Goal: Information Seeking & Learning: Understand process/instructions

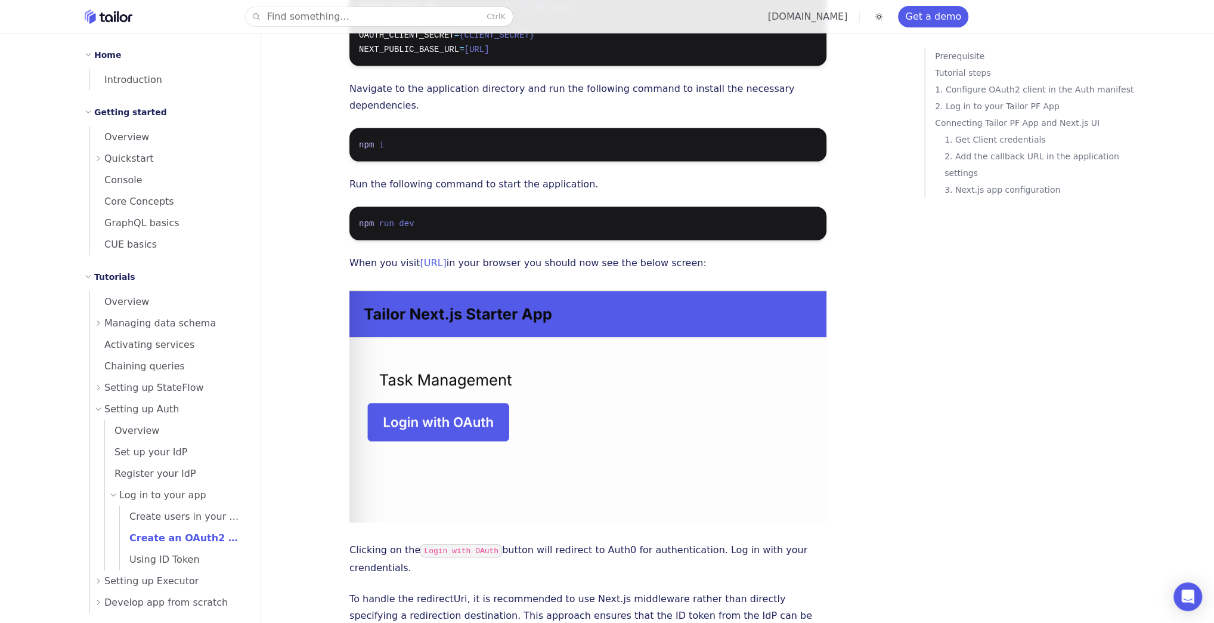
scroll to position [2509, 0]
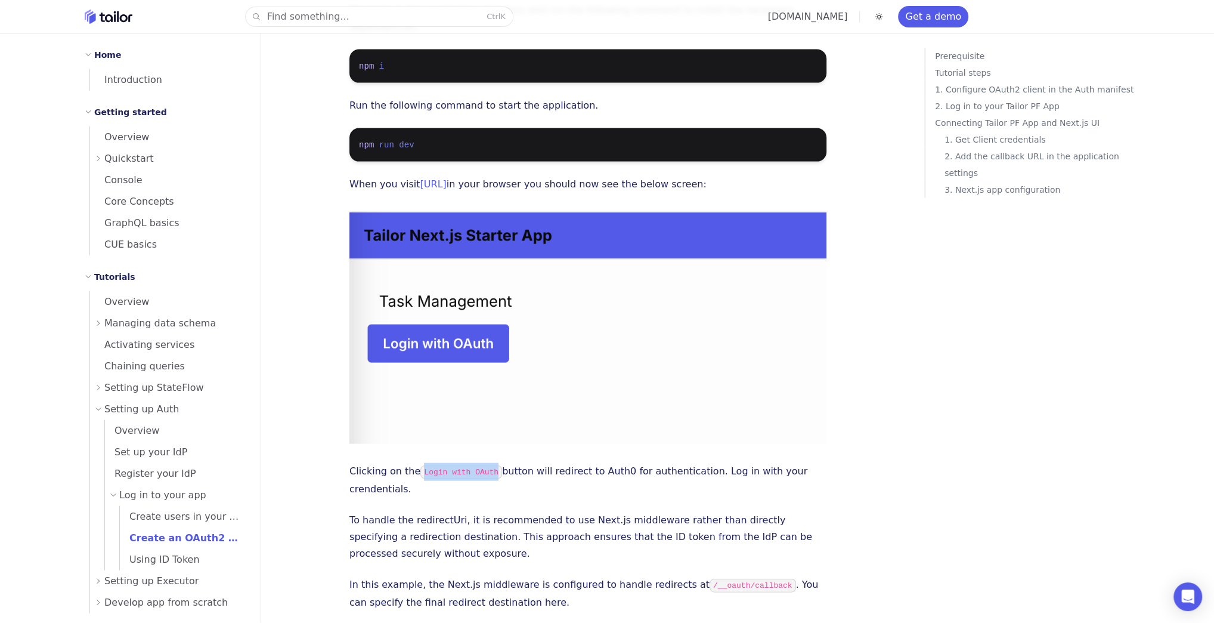
drag, startPoint x: 416, startPoint y: 376, endPoint x: 486, endPoint y: 366, distance: 70.0
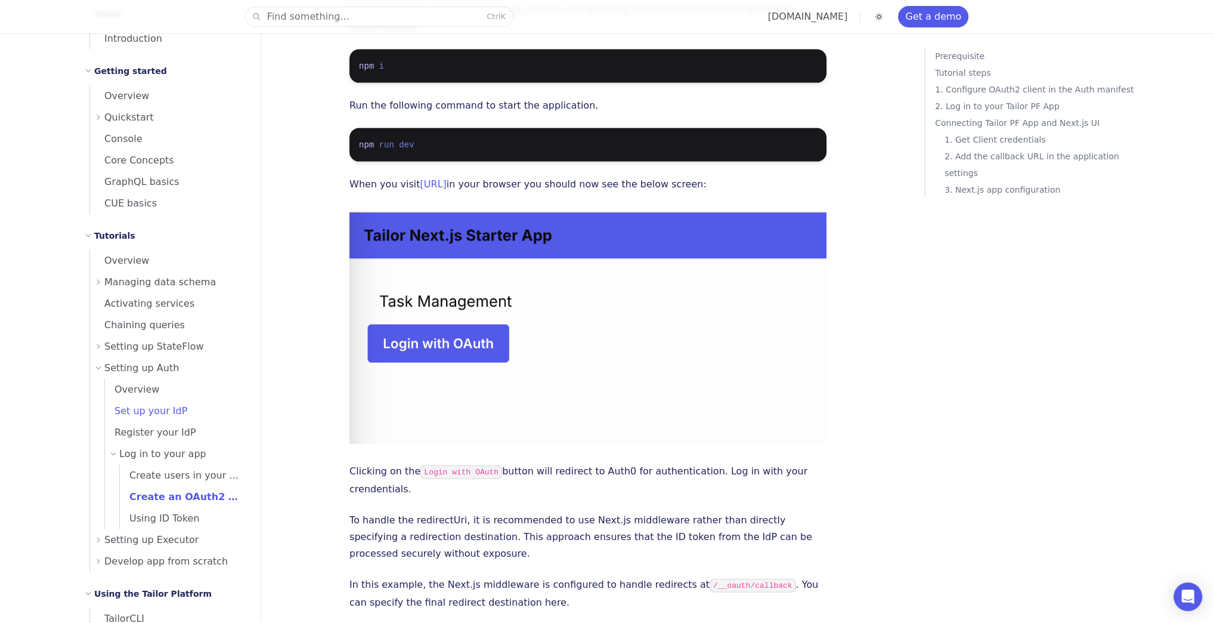
scroll to position [143, 0]
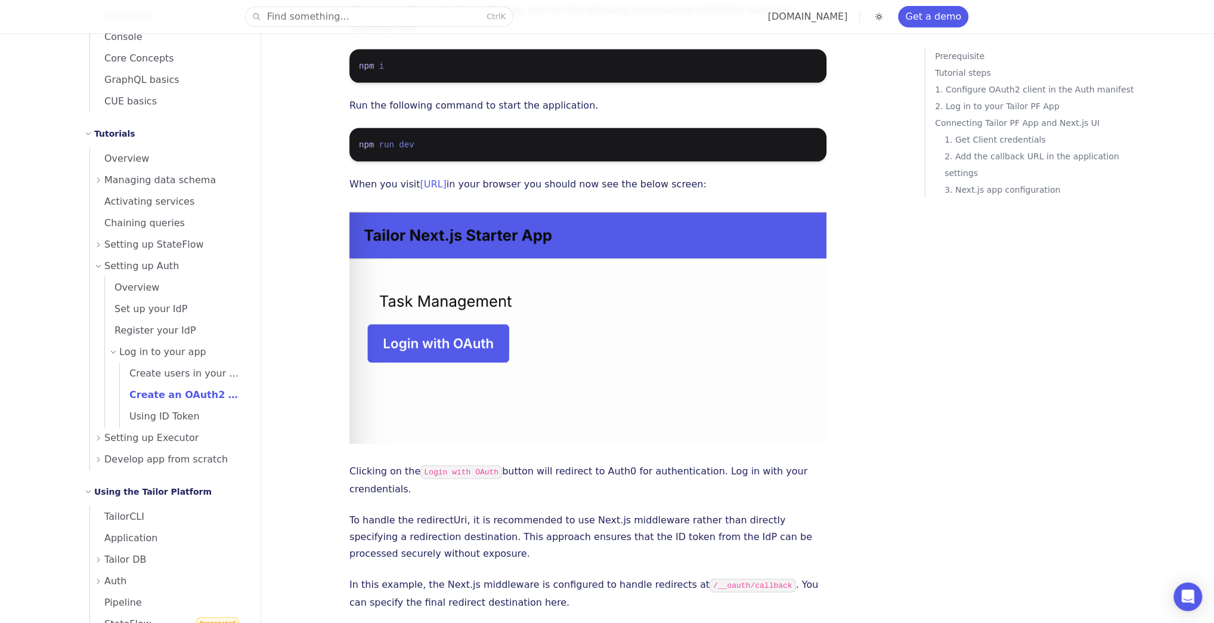
click at [113, 356] on div "Log in to your app" at bounding box center [178, 351] width 137 height 21
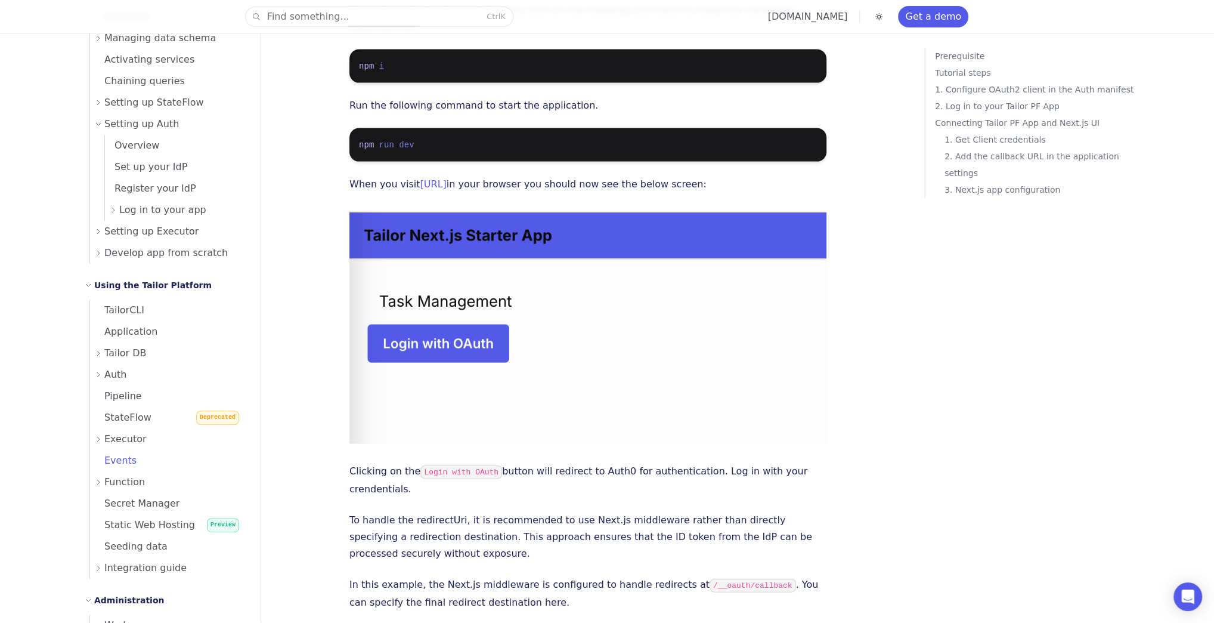
scroll to position [382, 0]
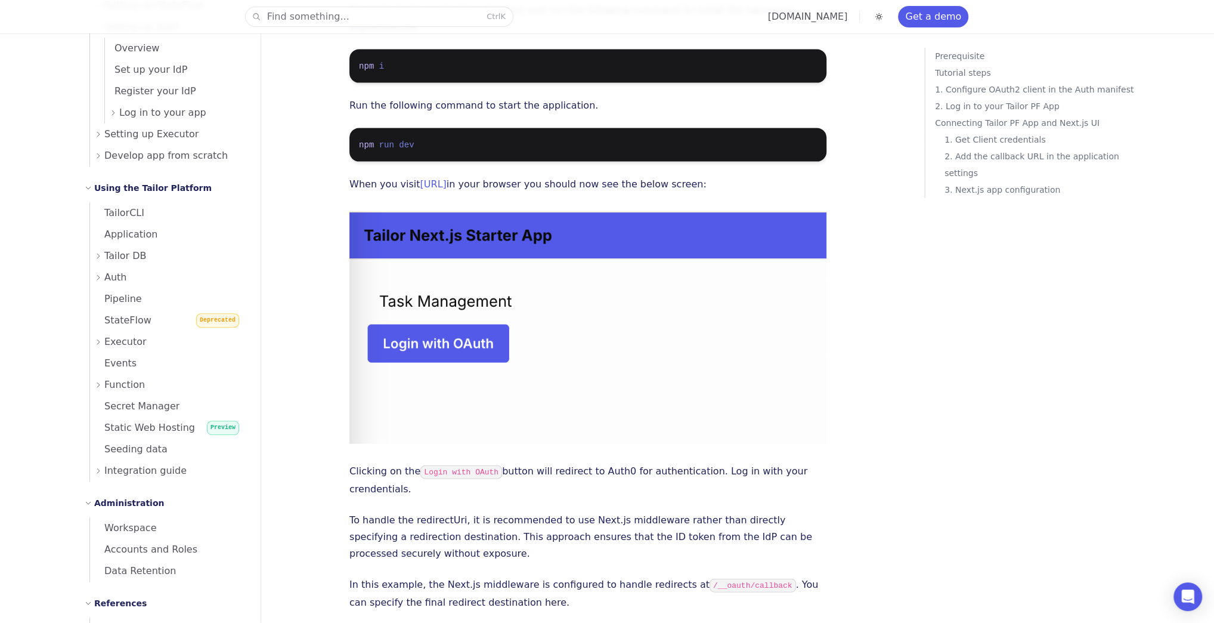
click at [101, 271] on div "Auth" at bounding box center [171, 277] width 152 height 21
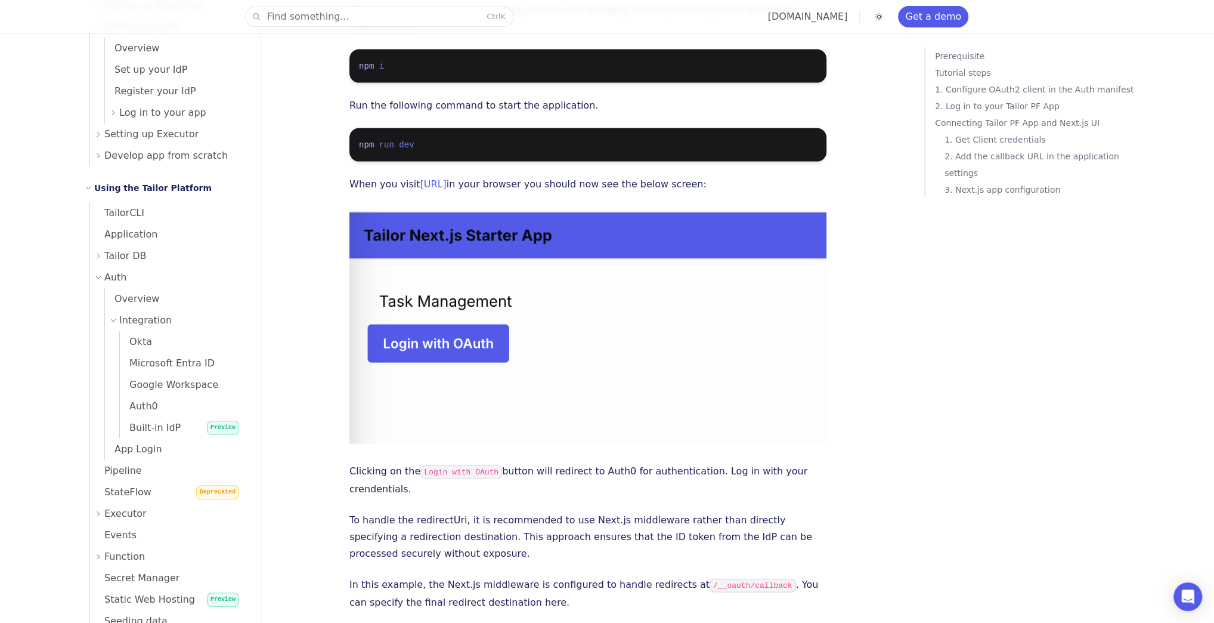
click at [109, 258] on span "Tailor DB" at bounding box center [125, 256] width 42 height 17
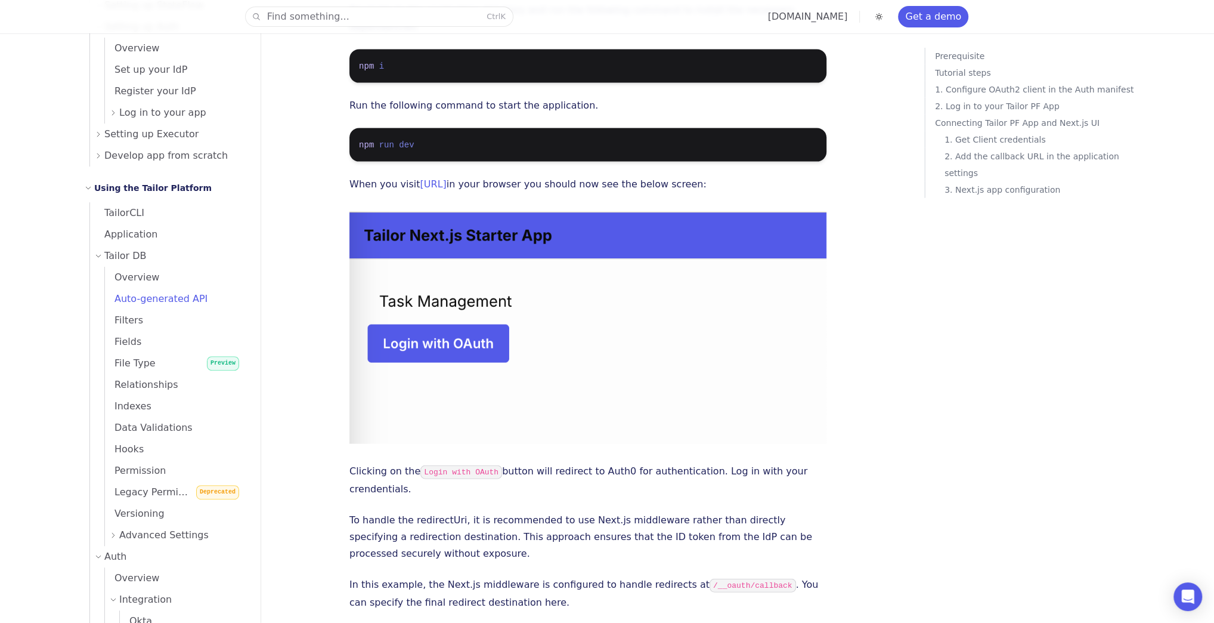
click at [137, 299] on span "Auto-generated API" at bounding box center [156, 298] width 103 height 11
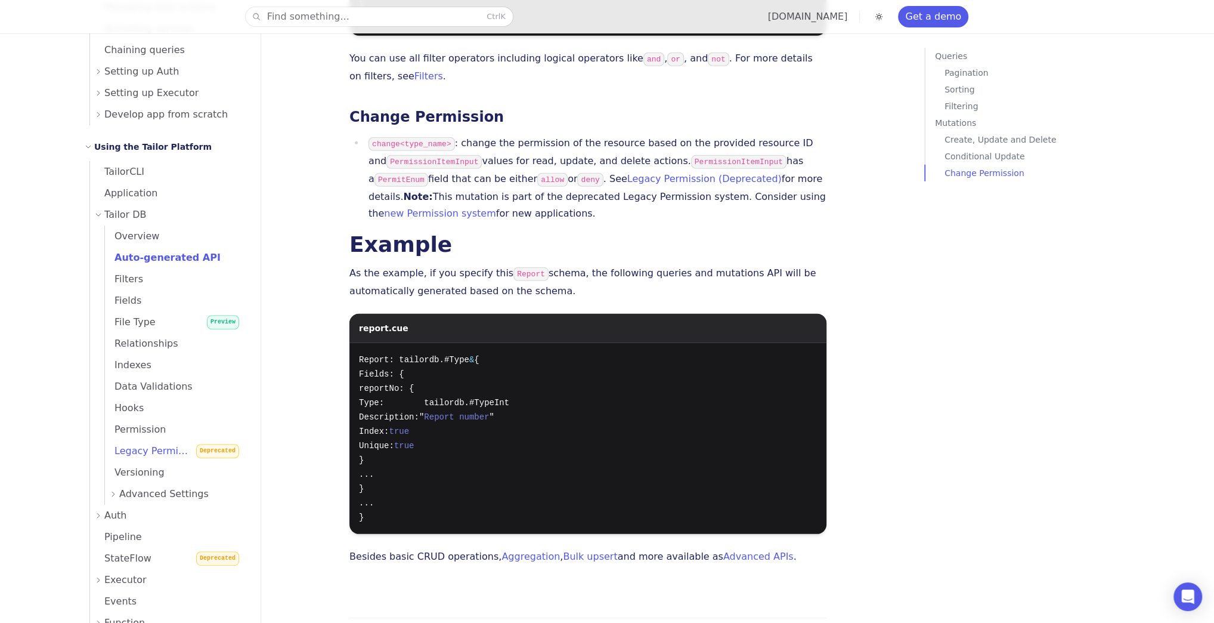
scroll to position [334, 0]
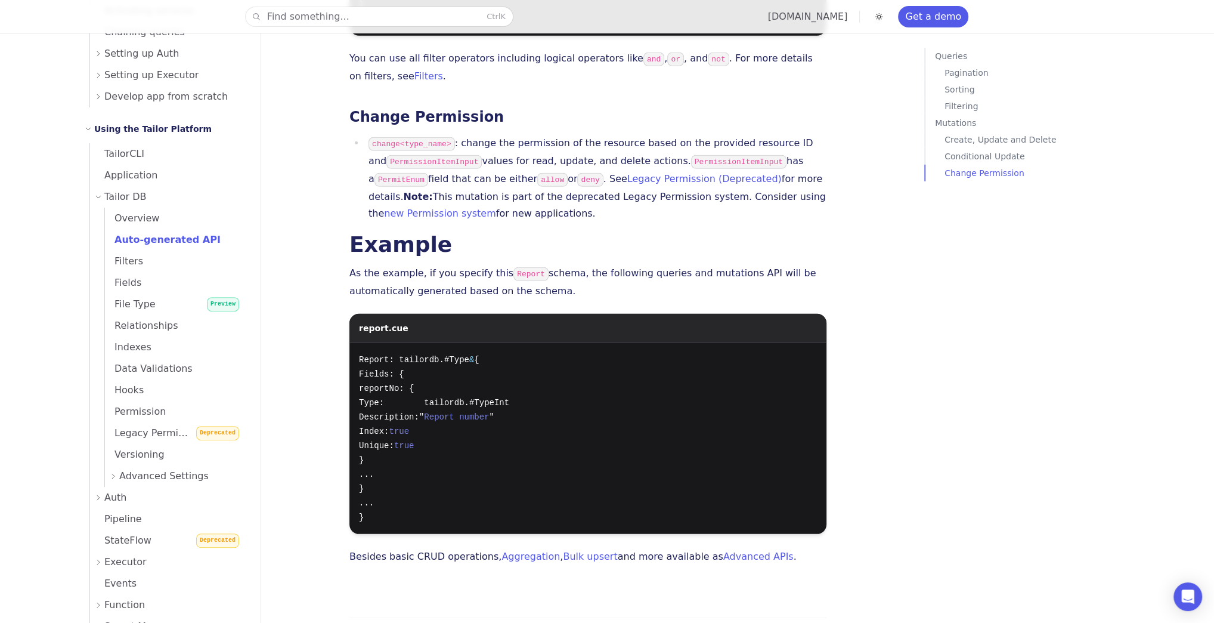
click at [125, 471] on span "Advanced Settings" at bounding box center [163, 476] width 89 height 17
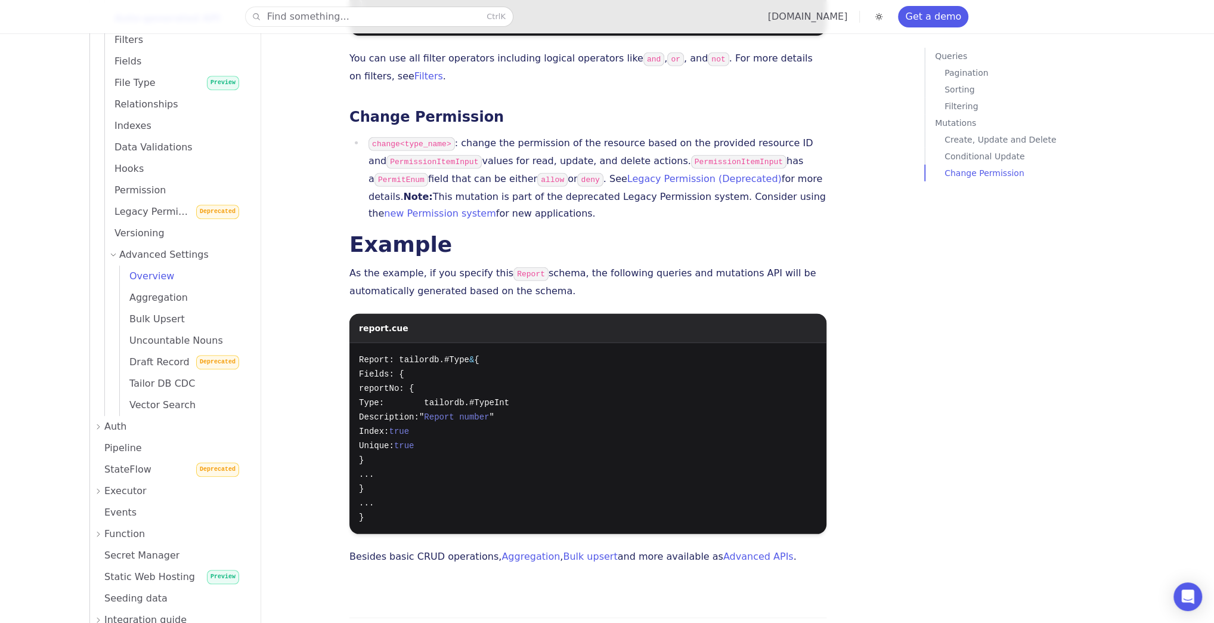
scroll to position [573, 0]
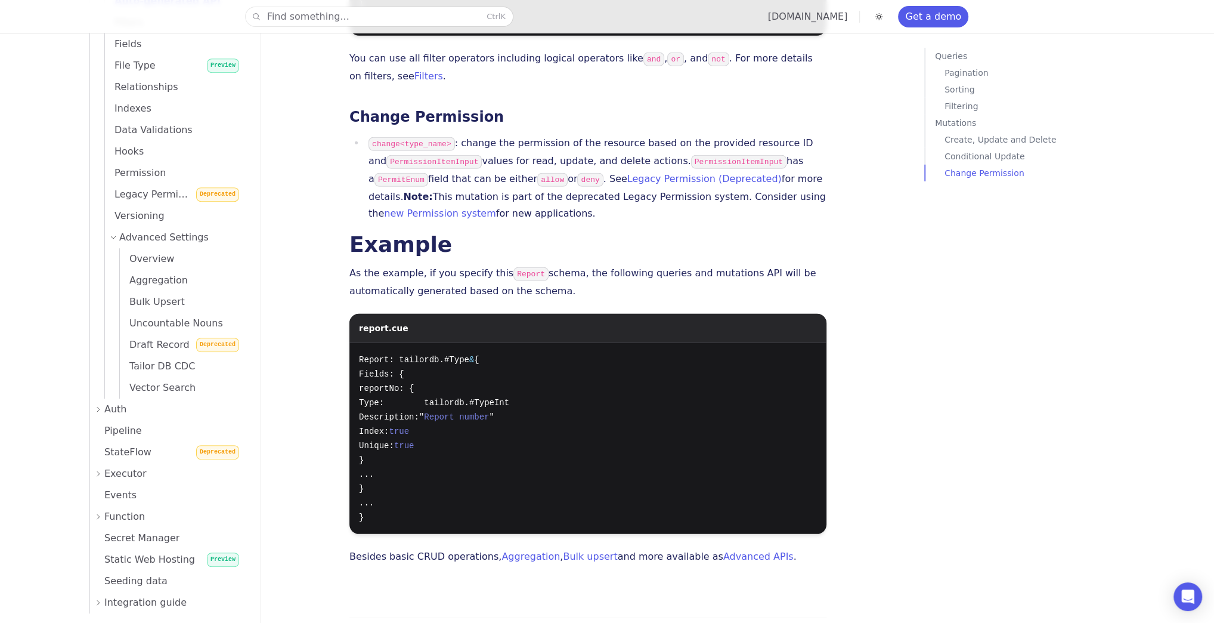
click at [145, 241] on span "Advanced Settings" at bounding box center [163, 237] width 89 height 17
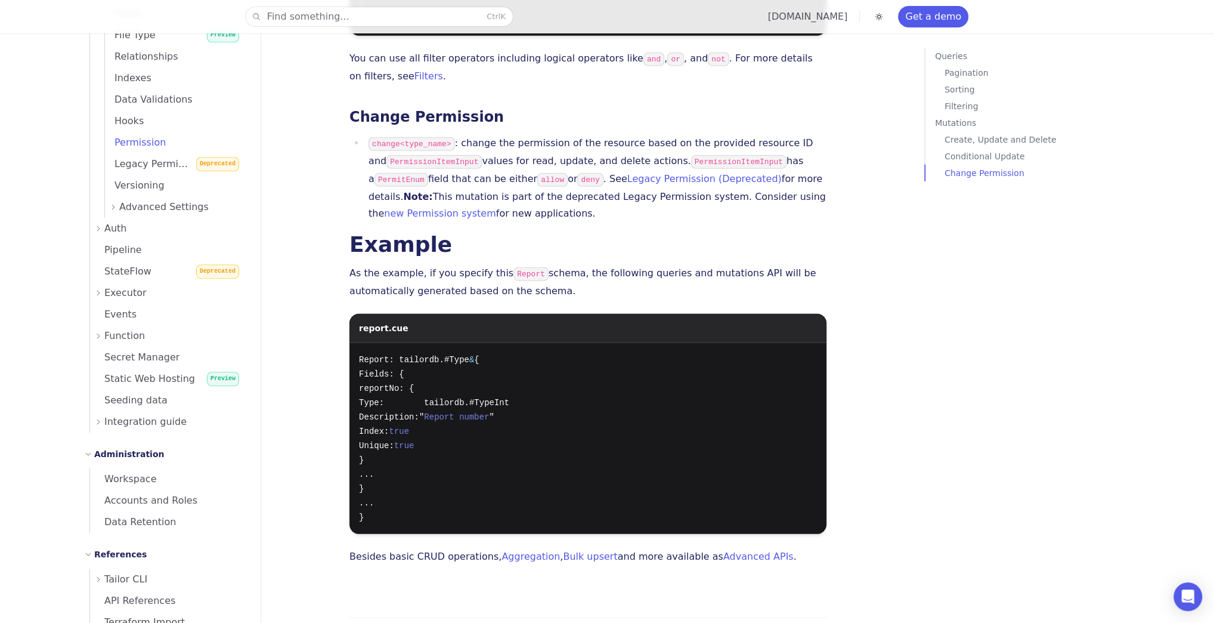
scroll to position [620, 0]
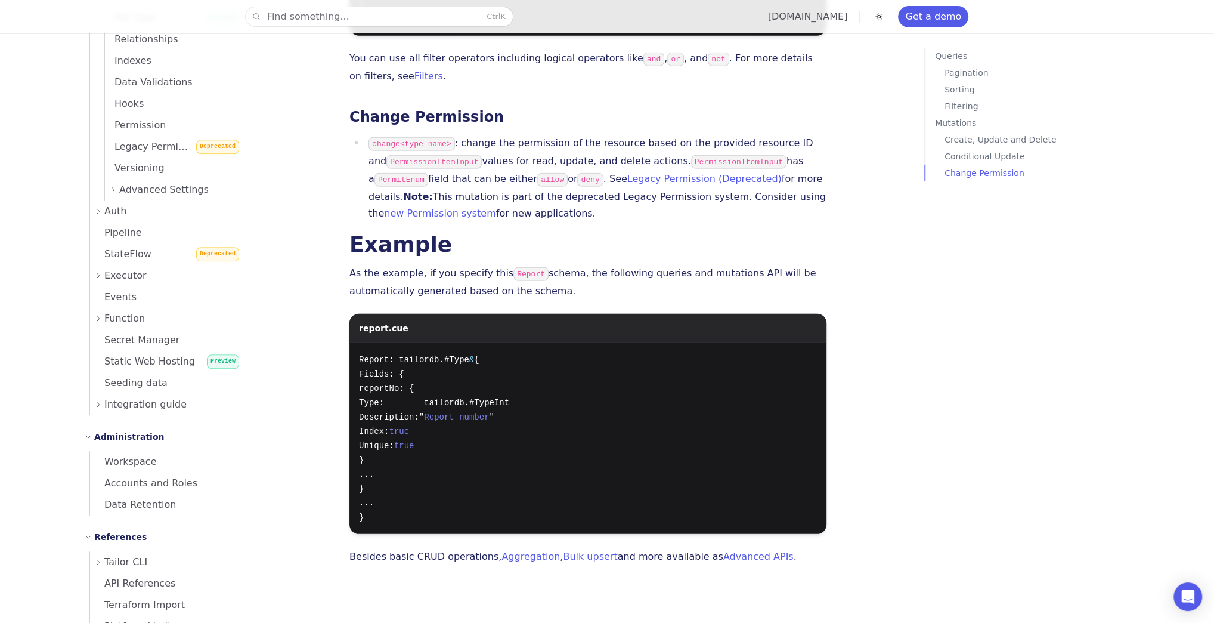
click at [97, 211] on icon at bounding box center [98, 211] width 7 height 7
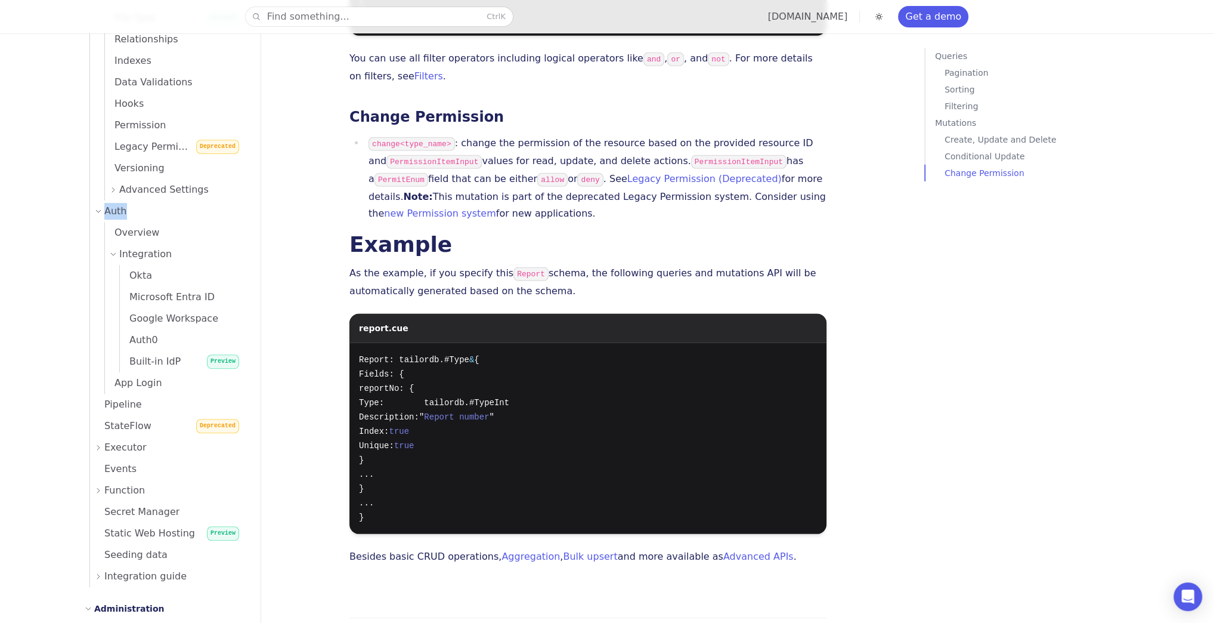
click at [97, 211] on icon at bounding box center [98, 211] width 7 height 7
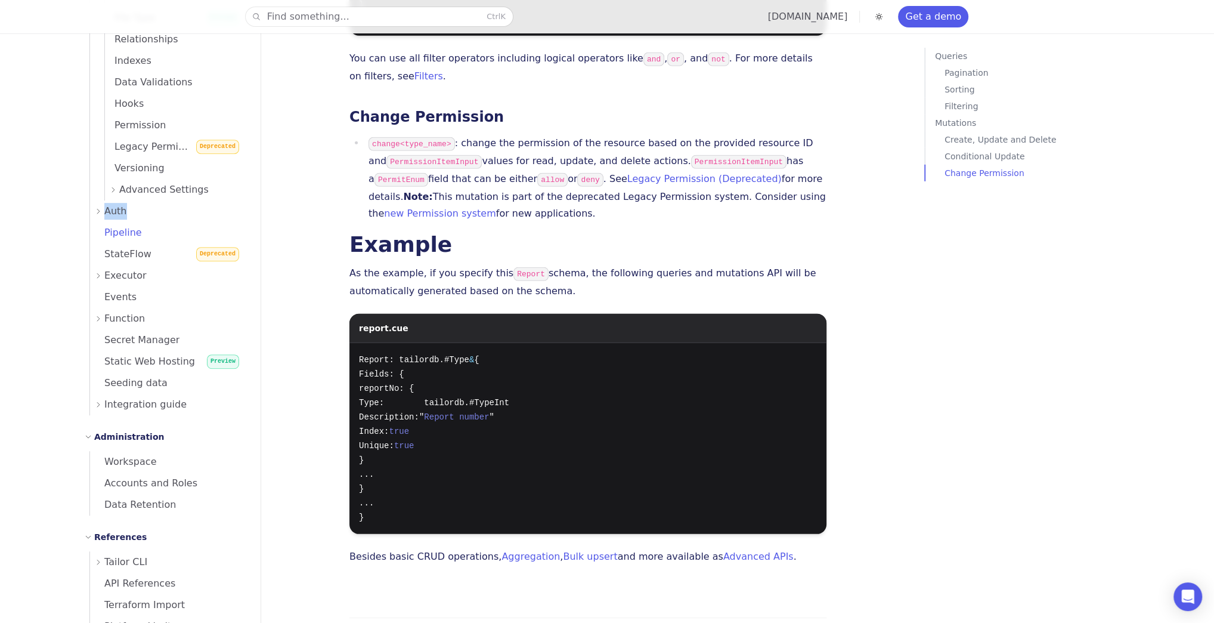
click at [110, 233] on span "Pipeline" at bounding box center [116, 232] width 52 height 11
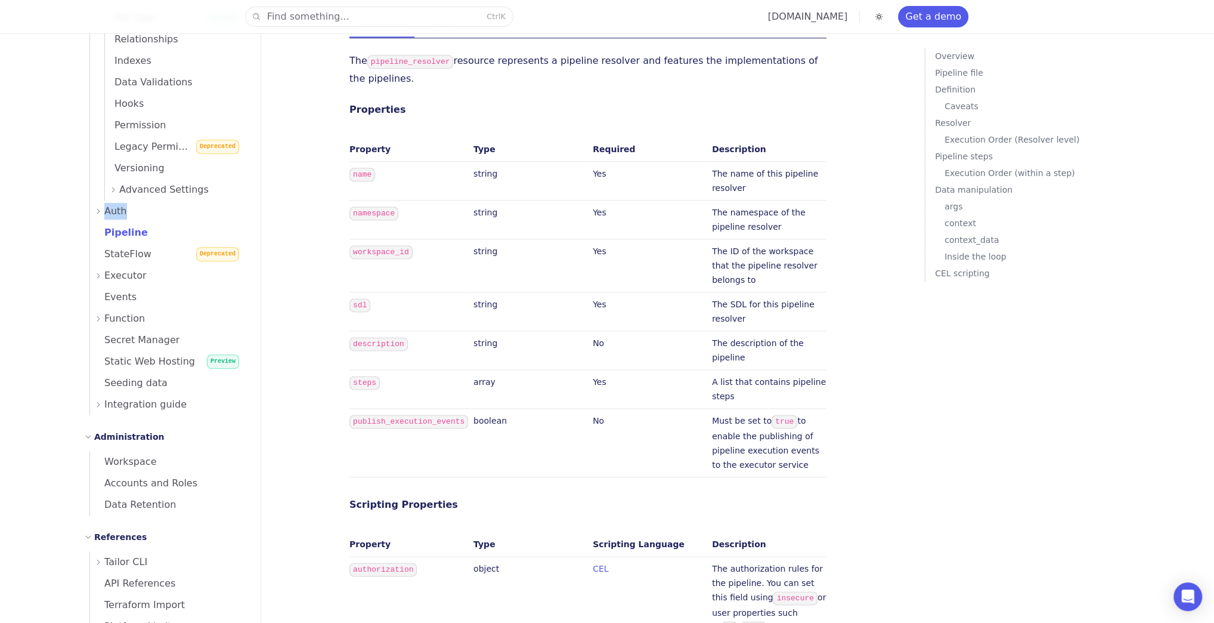
scroll to position [1458, 0]
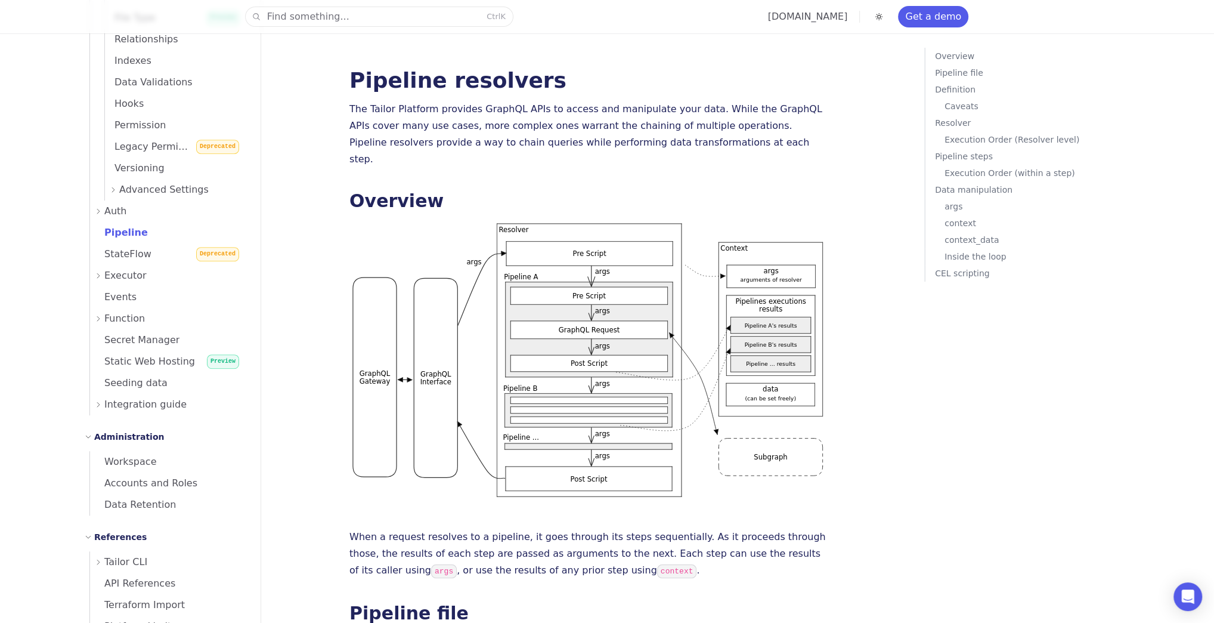
scroll to position [0, 0]
click at [97, 214] on icon at bounding box center [98, 211] width 7 height 7
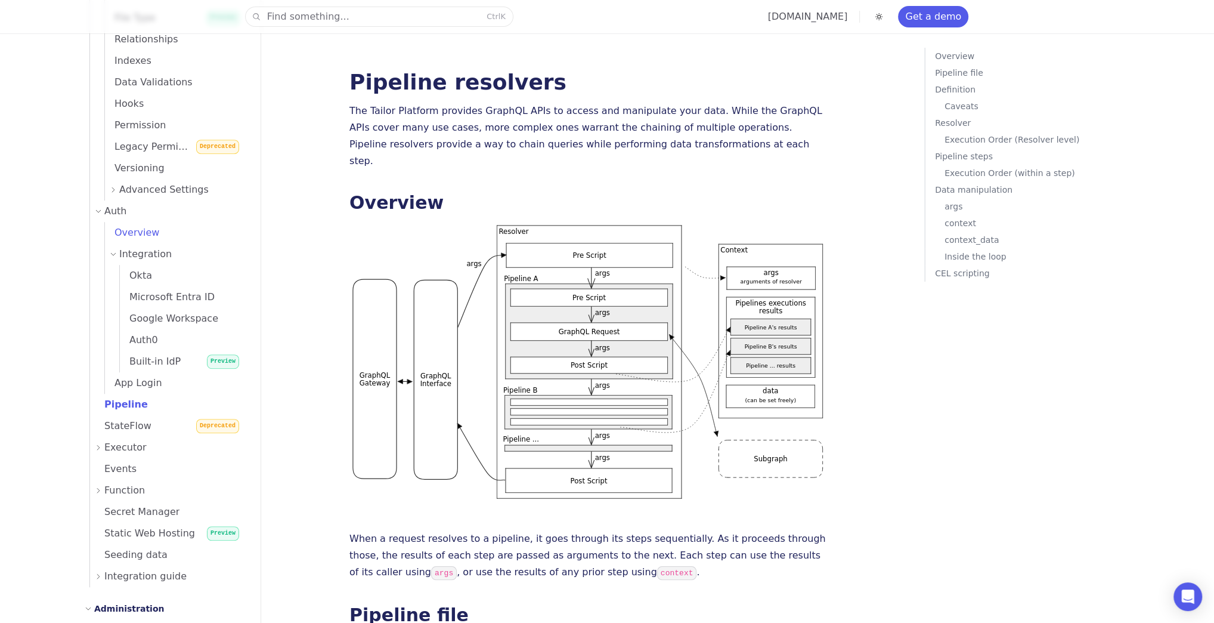
click at [129, 227] on span "Overview" at bounding box center [132, 232] width 54 height 11
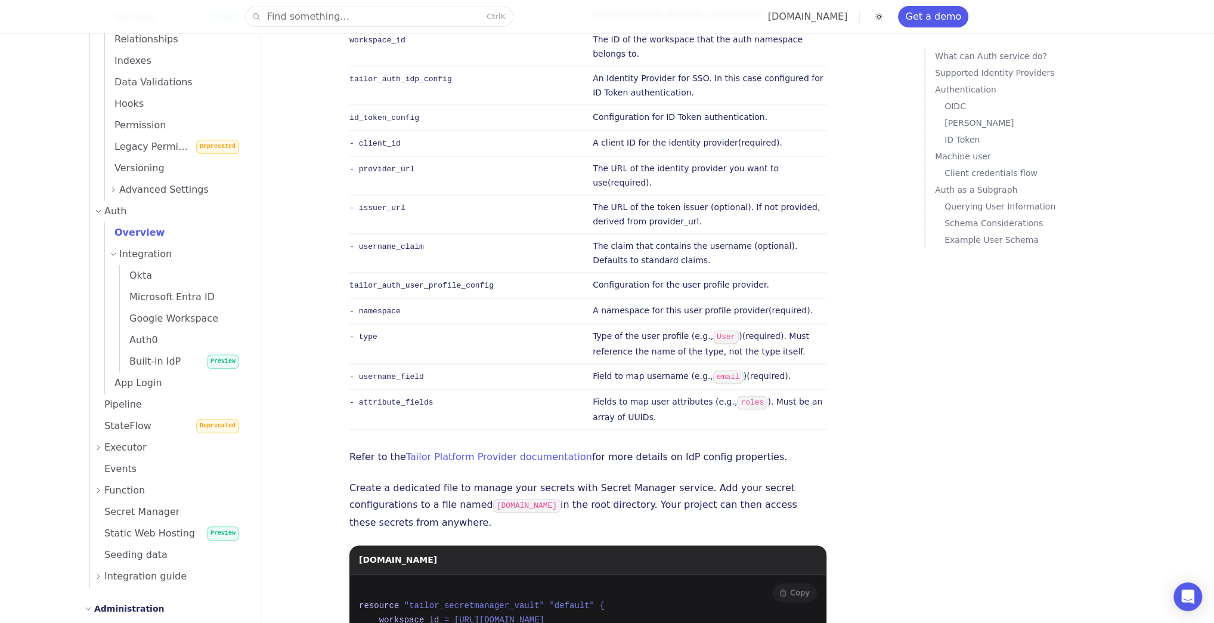
scroll to position [6155, 0]
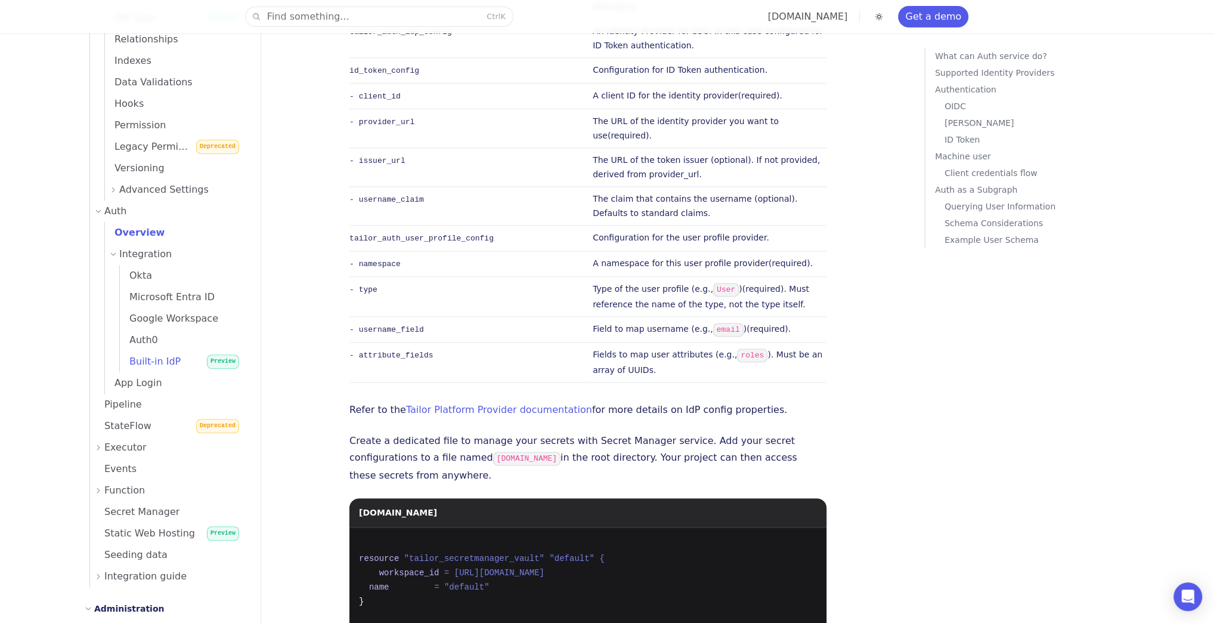
click at [184, 355] on link "Built-in IdP Preview" at bounding box center [183, 361] width 126 height 21
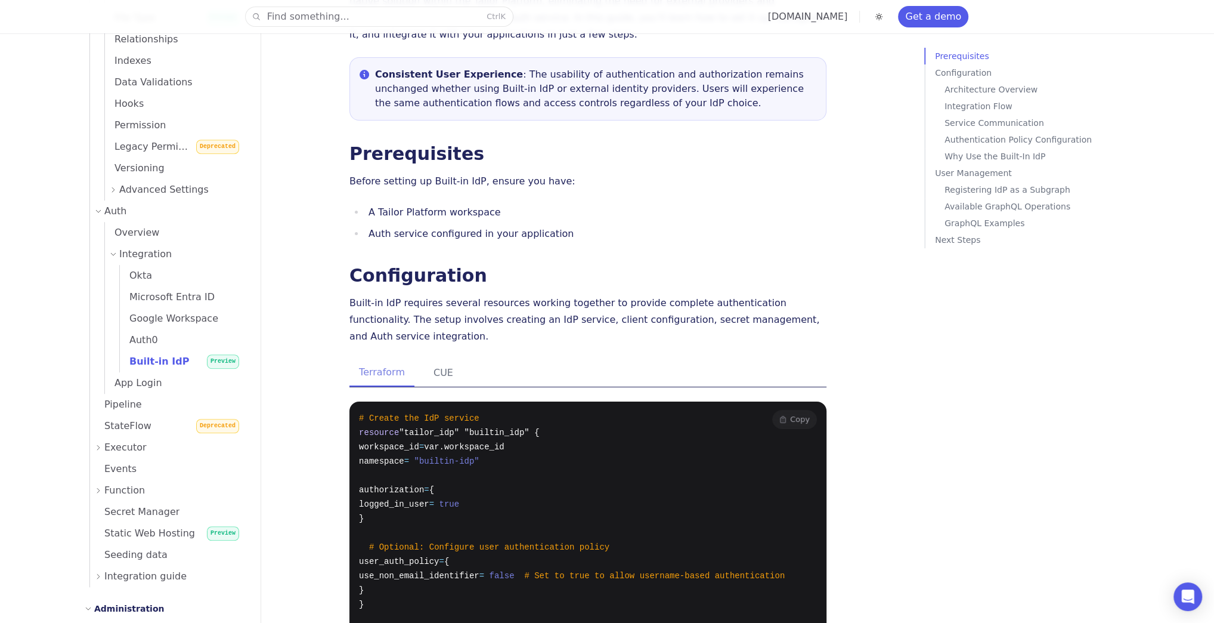
scroll to position [48, 0]
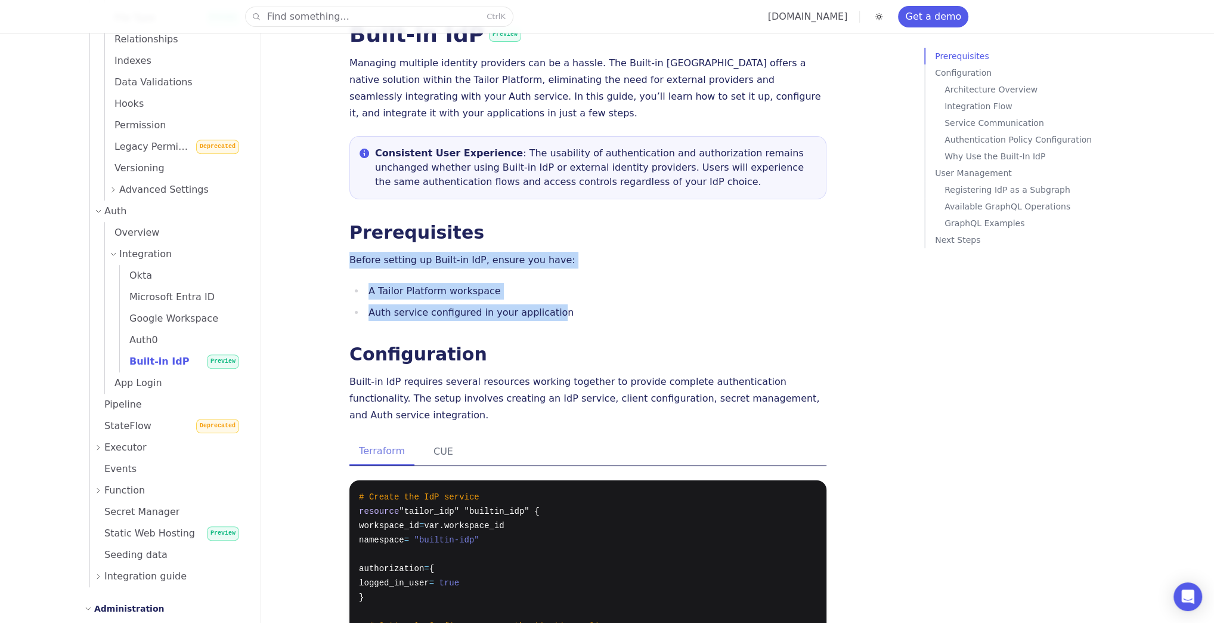
drag, startPoint x: 347, startPoint y: 247, endPoint x: 545, endPoint y: 288, distance: 202.3
click at [545, 304] on li "Auth service configured in your application" at bounding box center [596, 312] width 462 height 17
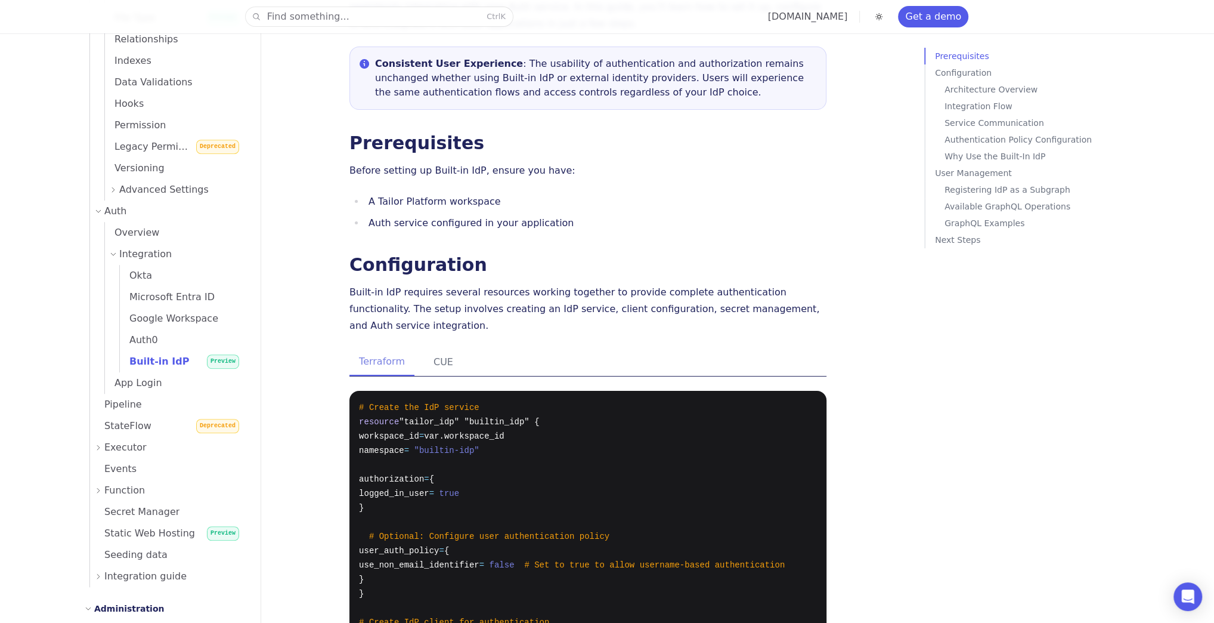
scroll to position [143, 0]
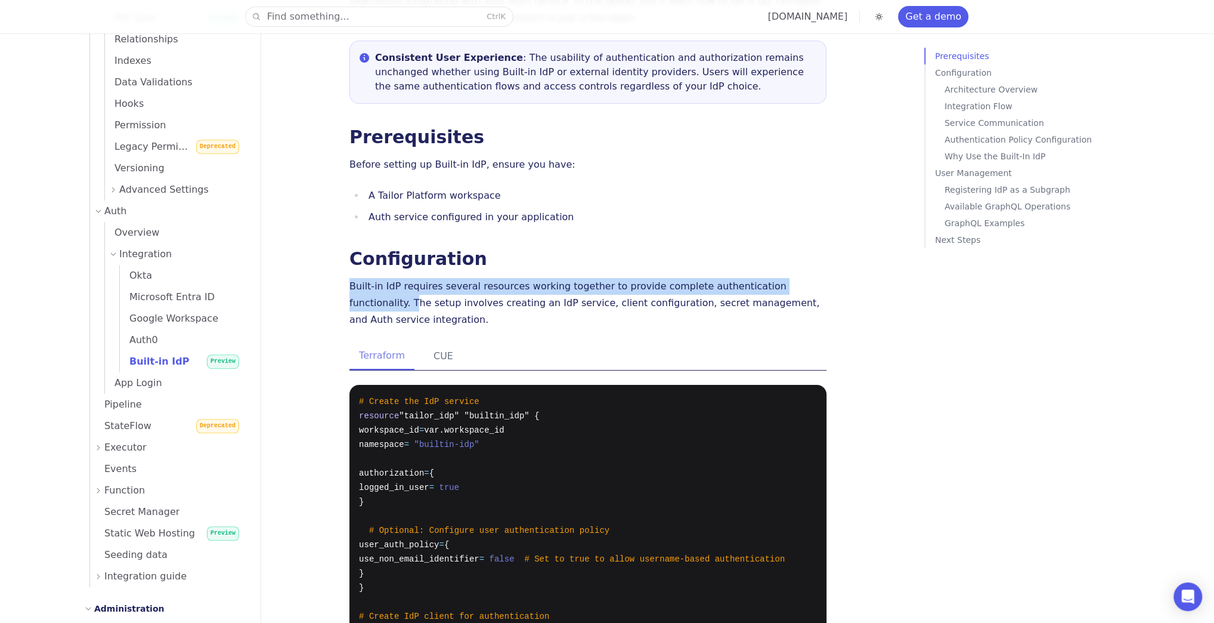
drag, startPoint x: 449, startPoint y: 264, endPoint x: 797, endPoint y: 268, distance: 348.4
click at [797, 278] on p "Built-in IdP requires several resources working together to provide complete au…" at bounding box center [588, 303] width 477 height 50
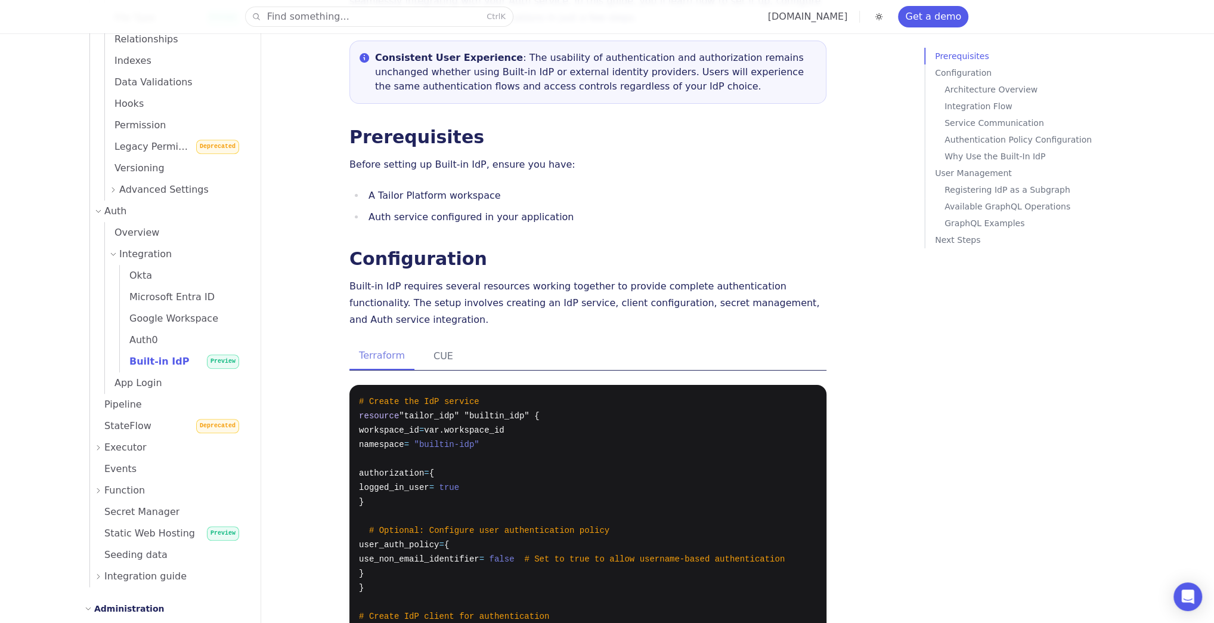
click at [821, 278] on p "Built-in IdP requires several resources working together to provide complete au…" at bounding box center [588, 303] width 477 height 50
drag, startPoint x: 795, startPoint y: 268, endPoint x: 691, endPoint y: 282, distance: 104.6
click at [688, 280] on p "Built-in IdP requires several resources working together to provide complete au…" at bounding box center [588, 303] width 477 height 50
click at [783, 278] on p "Built-in IdP requires several resources working together to provide complete au…" at bounding box center [588, 303] width 477 height 50
drag, startPoint x: 774, startPoint y: 253, endPoint x: 779, endPoint y: 258, distance: 7.6
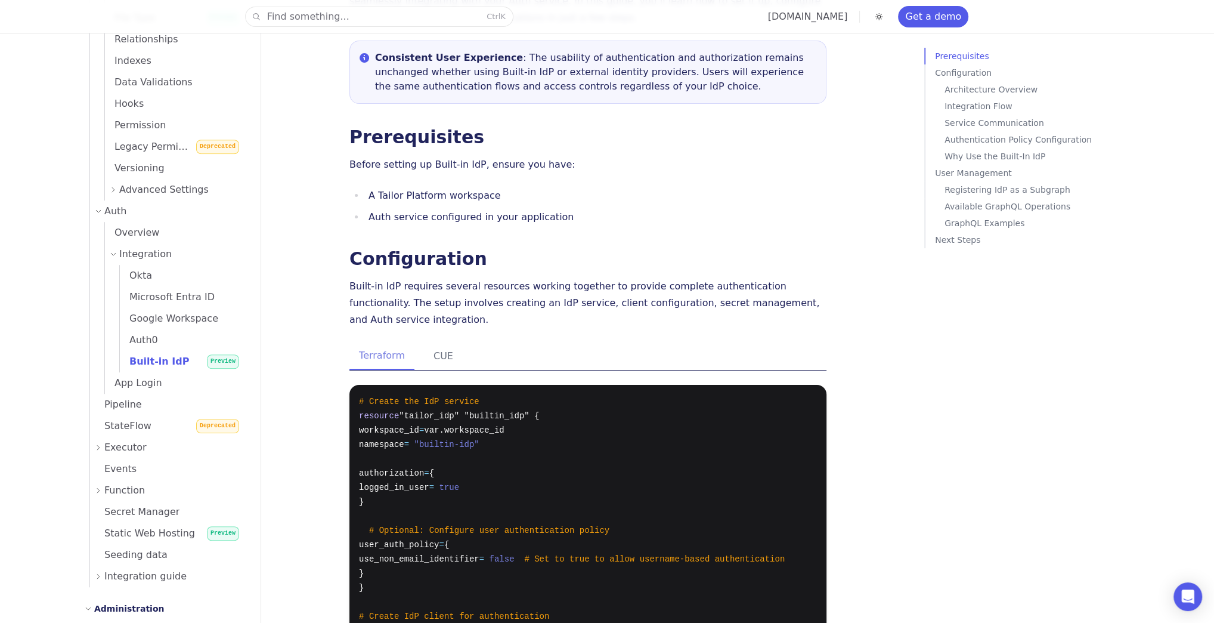
drag, startPoint x: 789, startPoint y: 269, endPoint x: 341, endPoint y: 287, distance: 448.3
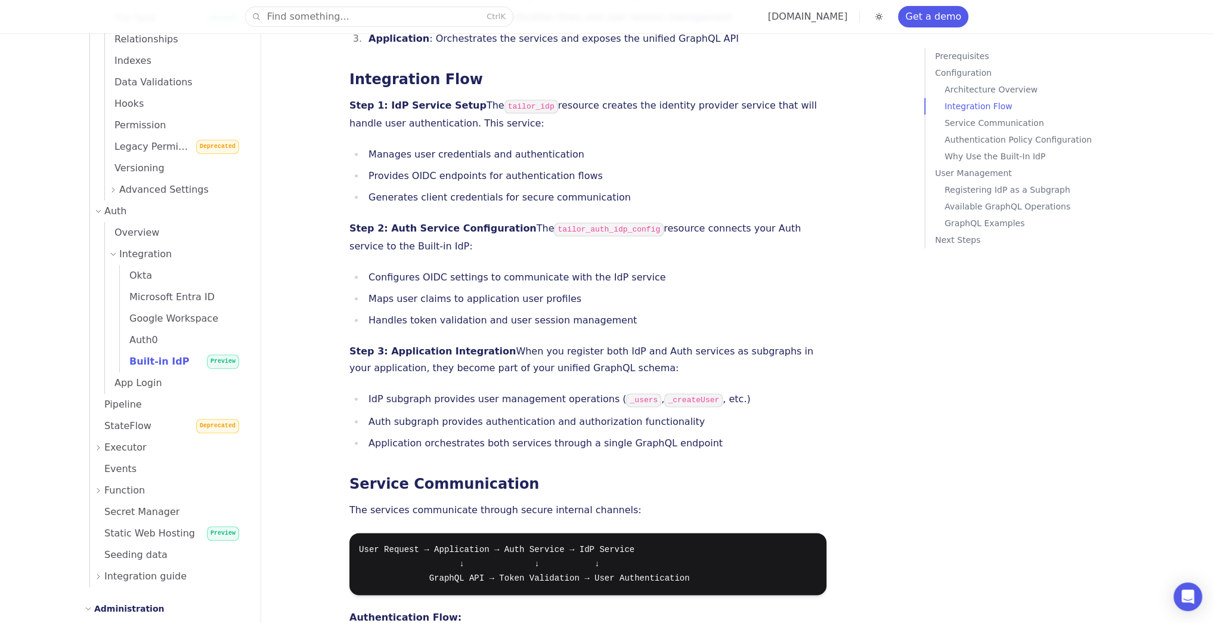
scroll to position [1479, 0]
